Goal: Information Seeking & Learning: Learn about a topic

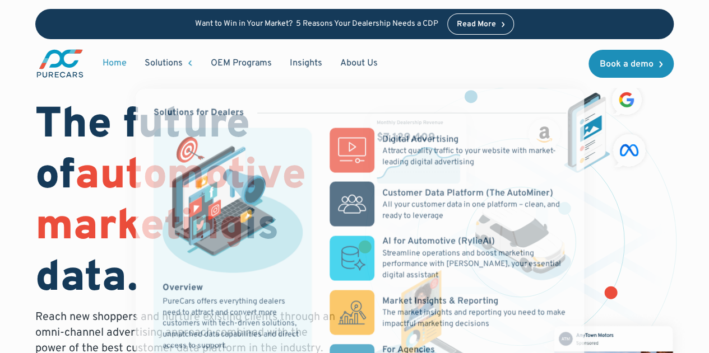
click at [175, 64] on div "Solutions" at bounding box center [164, 63] width 38 height 12
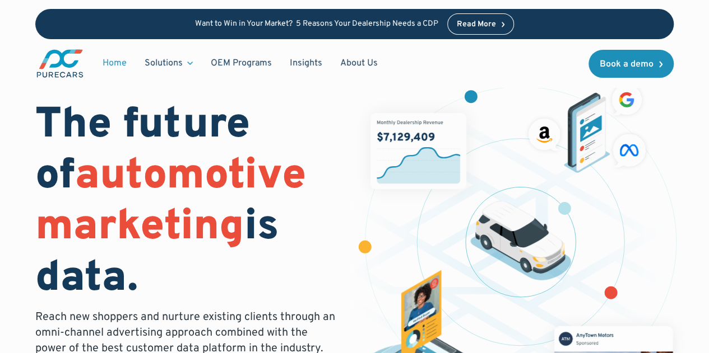
click at [175, 64] on div "Solutions" at bounding box center [164, 63] width 38 height 12
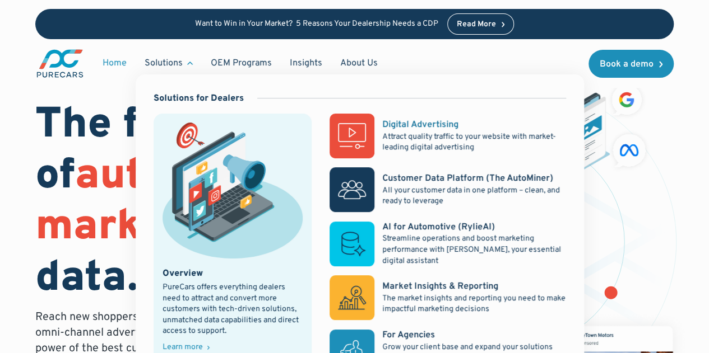
click at [393, 127] on div "Digital Advertising" at bounding box center [420, 125] width 76 height 12
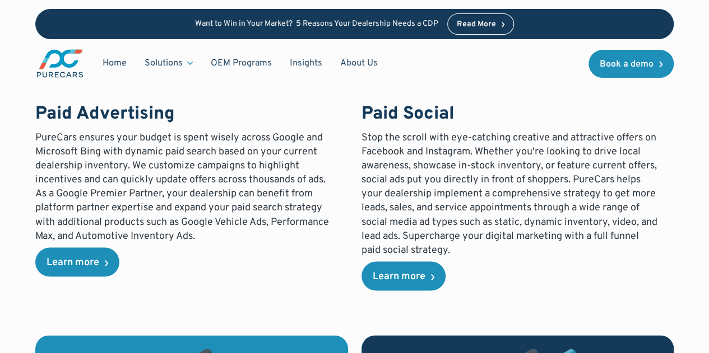
scroll to position [979, 0]
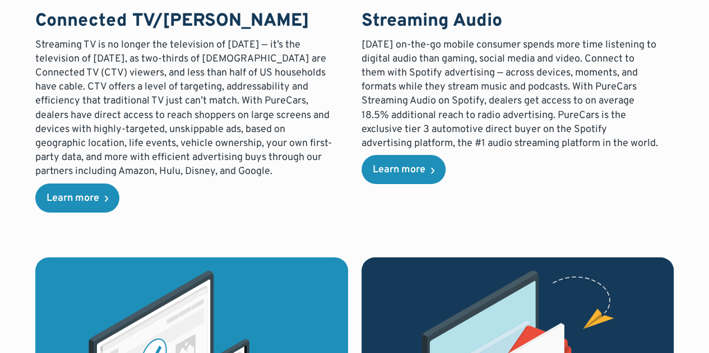
drag, startPoint x: 285, startPoint y: 119, endPoint x: 287, endPoint y: 64, distance: 54.4
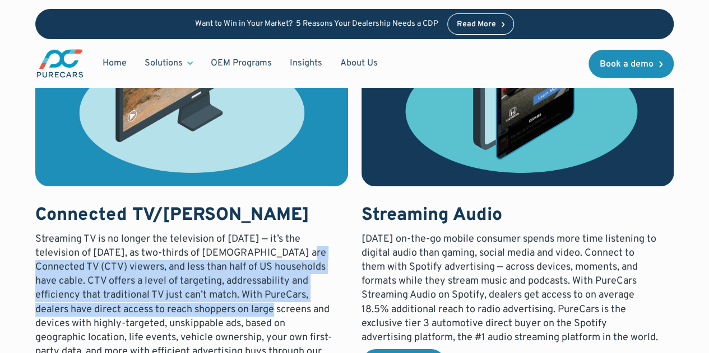
scroll to position [1853, 0]
